Goal: Check status: Check status

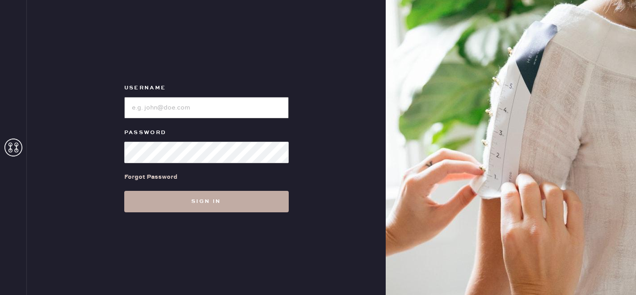
type input "[EMAIL_ADDRESS][DOMAIN_NAME]"
click at [168, 197] on button "Sign in" at bounding box center [206, 201] width 164 height 21
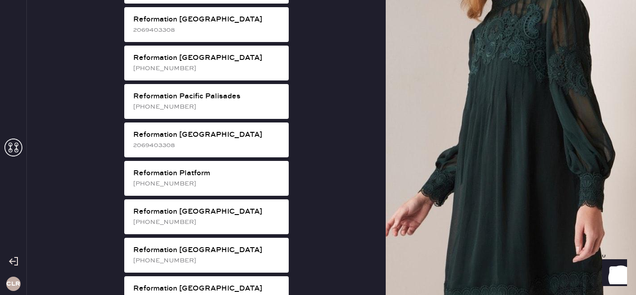
scroll to position [1188, 0]
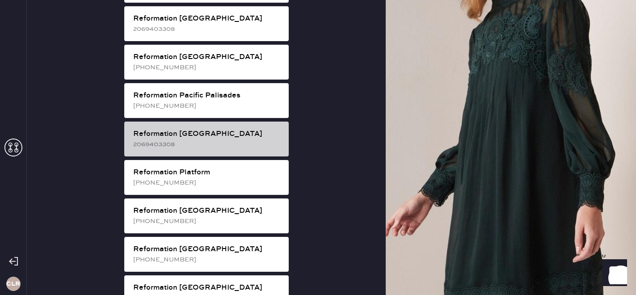
click at [229, 139] on div "2069403308" at bounding box center [207, 144] width 148 height 10
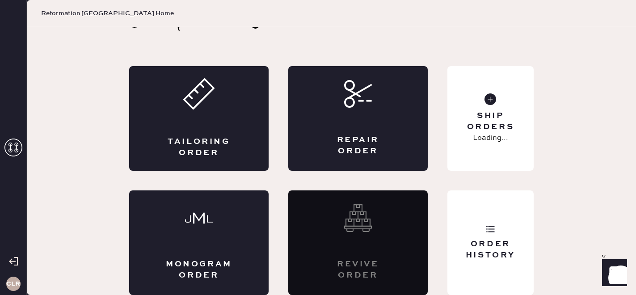
scroll to position [29, 0]
click at [511, 263] on div "Order History" at bounding box center [490, 242] width 86 height 105
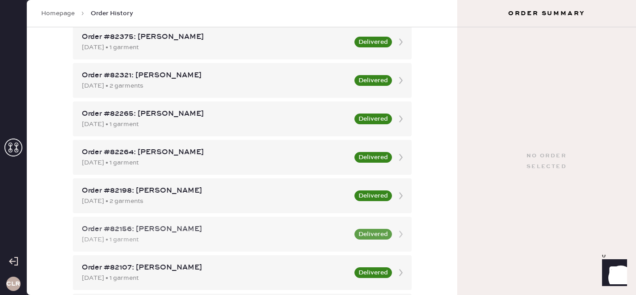
scroll to position [599, 0]
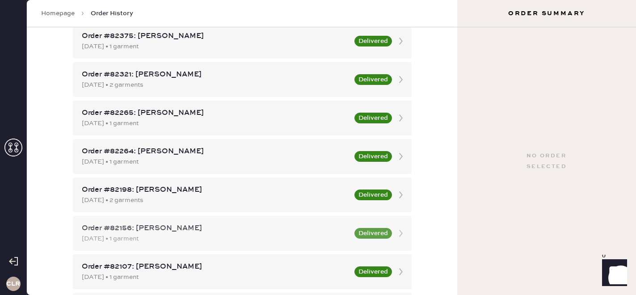
click at [163, 236] on div "[DATE] • 1 garment" at bounding box center [215, 239] width 267 height 10
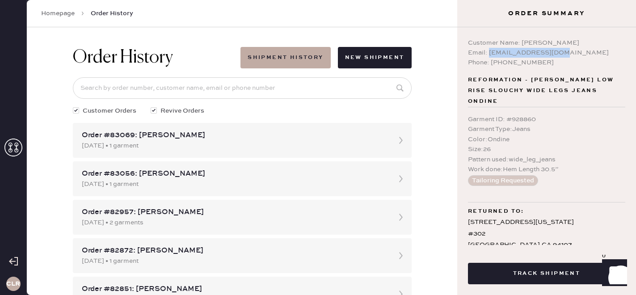
copy div "[EMAIL_ADDRESS][DOMAIN_NAME]"
drag, startPoint x: 489, startPoint y: 52, endPoint x: 582, endPoint y: 52, distance: 93.0
click at [582, 52] on div "Email: [EMAIL_ADDRESS][DOMAIN_NAME]" at bounding box center [546, 53] width 157 height 10
click at [239, 80] on input at bounding box center [242, 87] width 339 height 21
paste input "[EMAIL_ADDRESS][DOMAIN_NAME]"
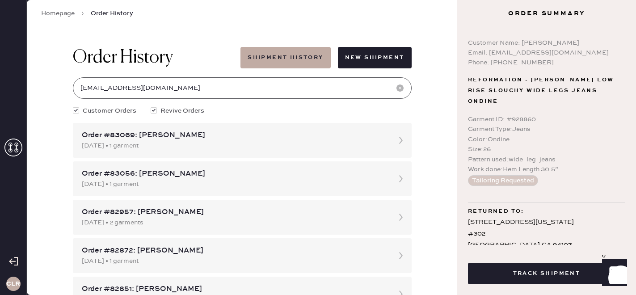
type input "[EMAIL_ADDRESS][DOMAIN_NAME]"
